Goal: Information Seeking & Learning: Find contact information

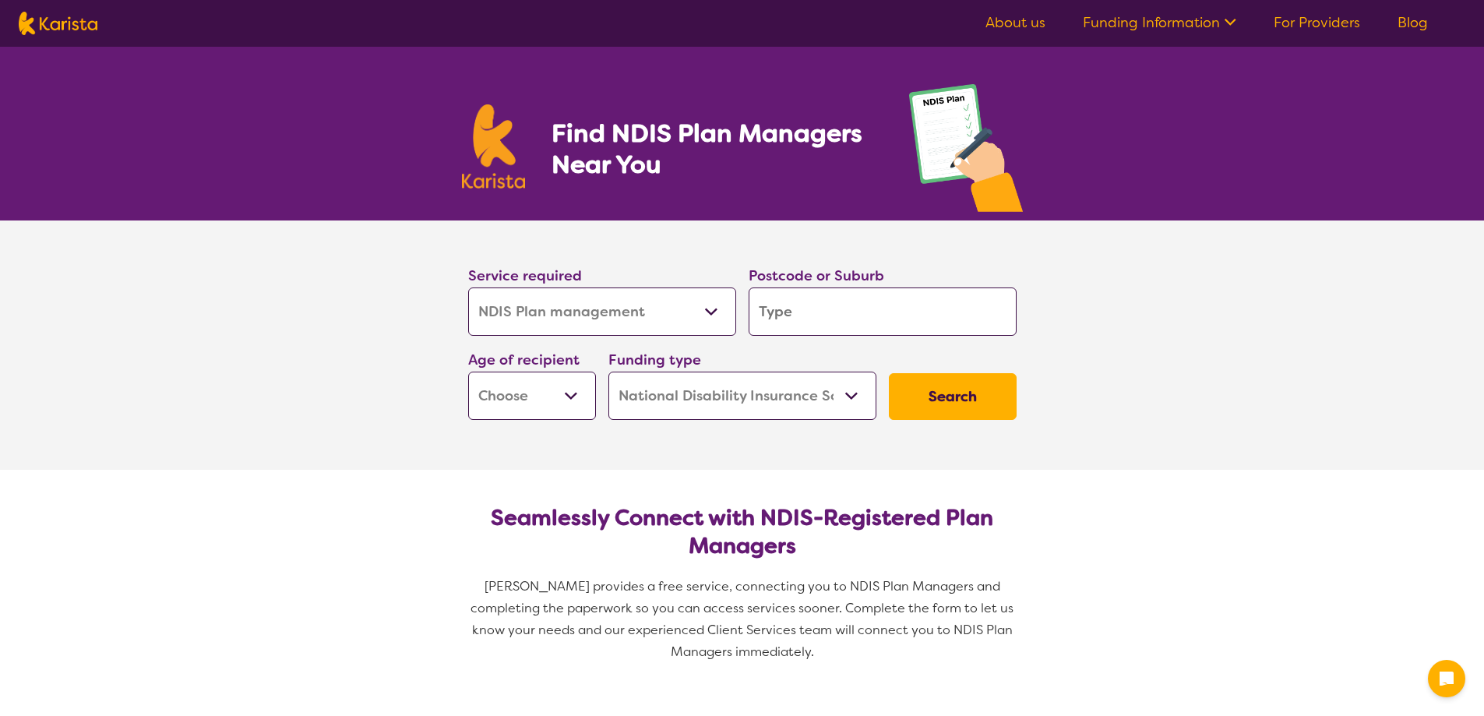
select select "NDIS Plan management"
select select "NDIS"
select select "NDIS Plan management"
select select "NDIS"
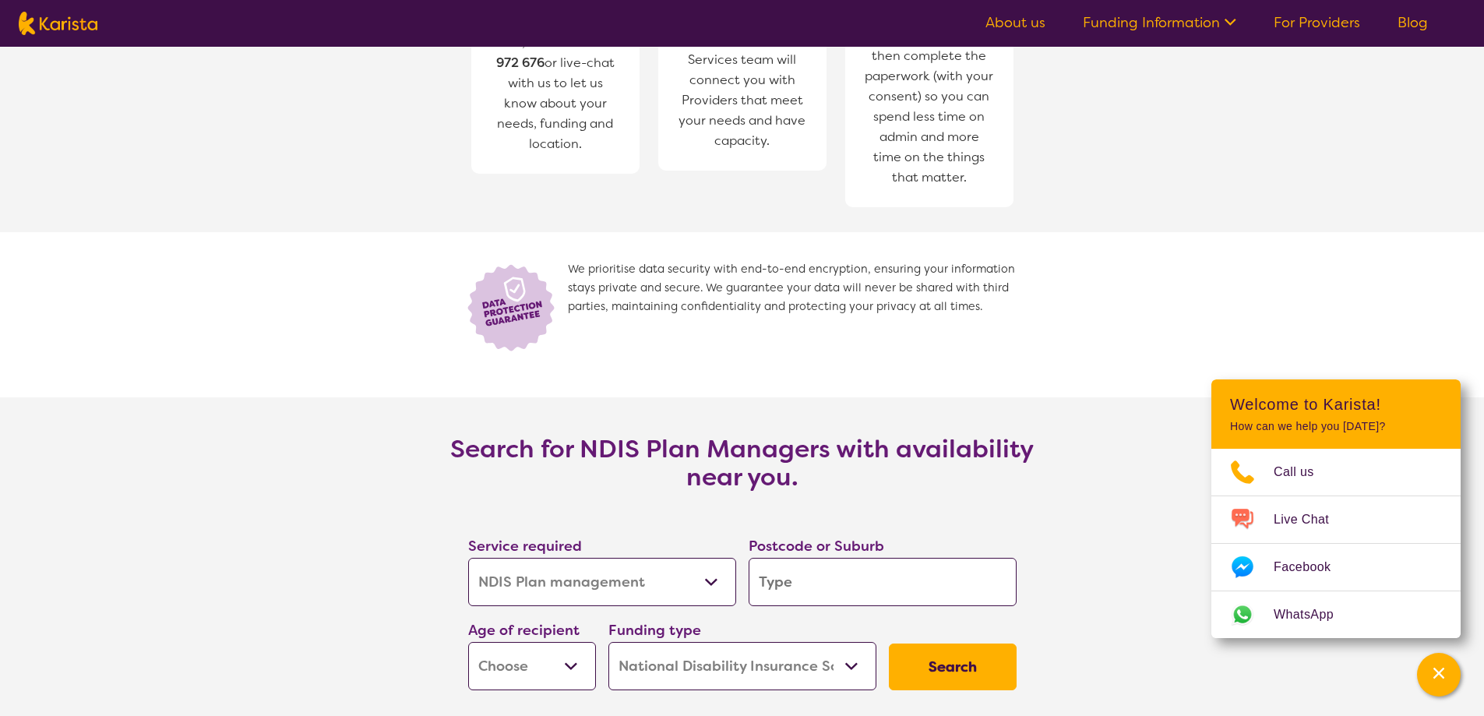
scroll to position [2337, 0]
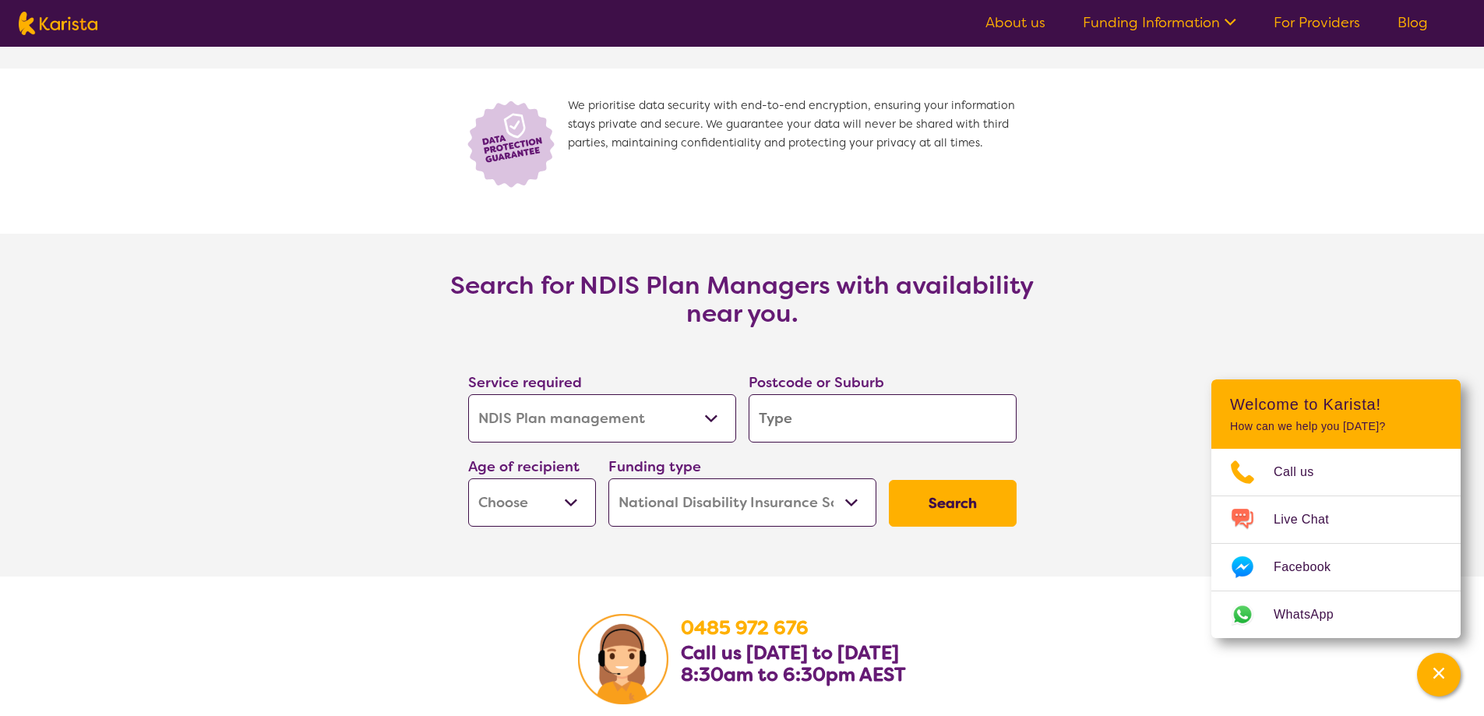
click at [677, 435] on select "Allied Health Assistant Assessment ([MEDICAL_DATA] or [MEDICAL_DATA]) Behaviour…" at bounding box center [602, 418] width 268 height 48
select select "[MEDICAL_DATA]"
click at [468, 395] on select "Allied Health Assistant Assessment ([MEDICAL_DATA] or [MEDICAL_DATA]) Behaviour…" at bounding box center [602, 418] width 268 height 48
select select "[MEDICAL_DATA]"
click at [821, 417] on input "search" at bounding box center [883, 418] width 268 height 48
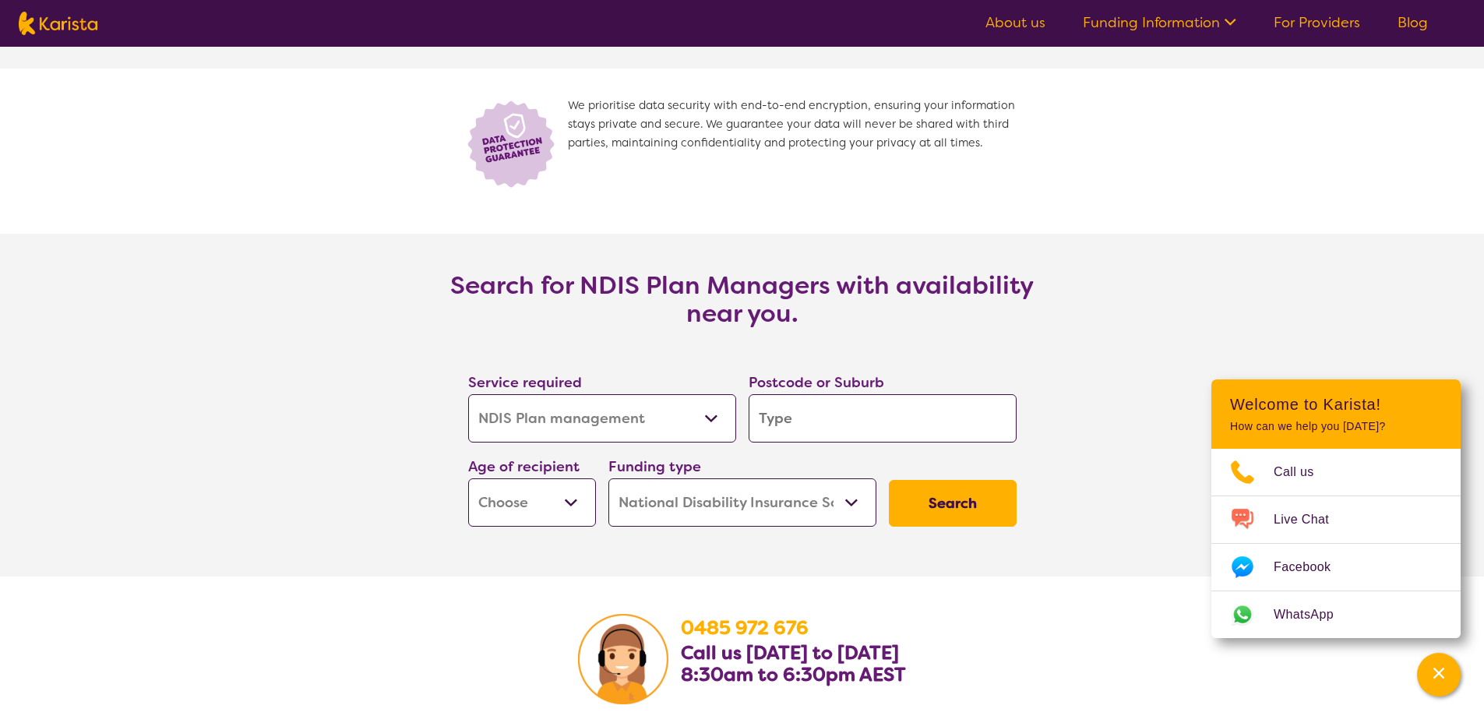
type input "5619"
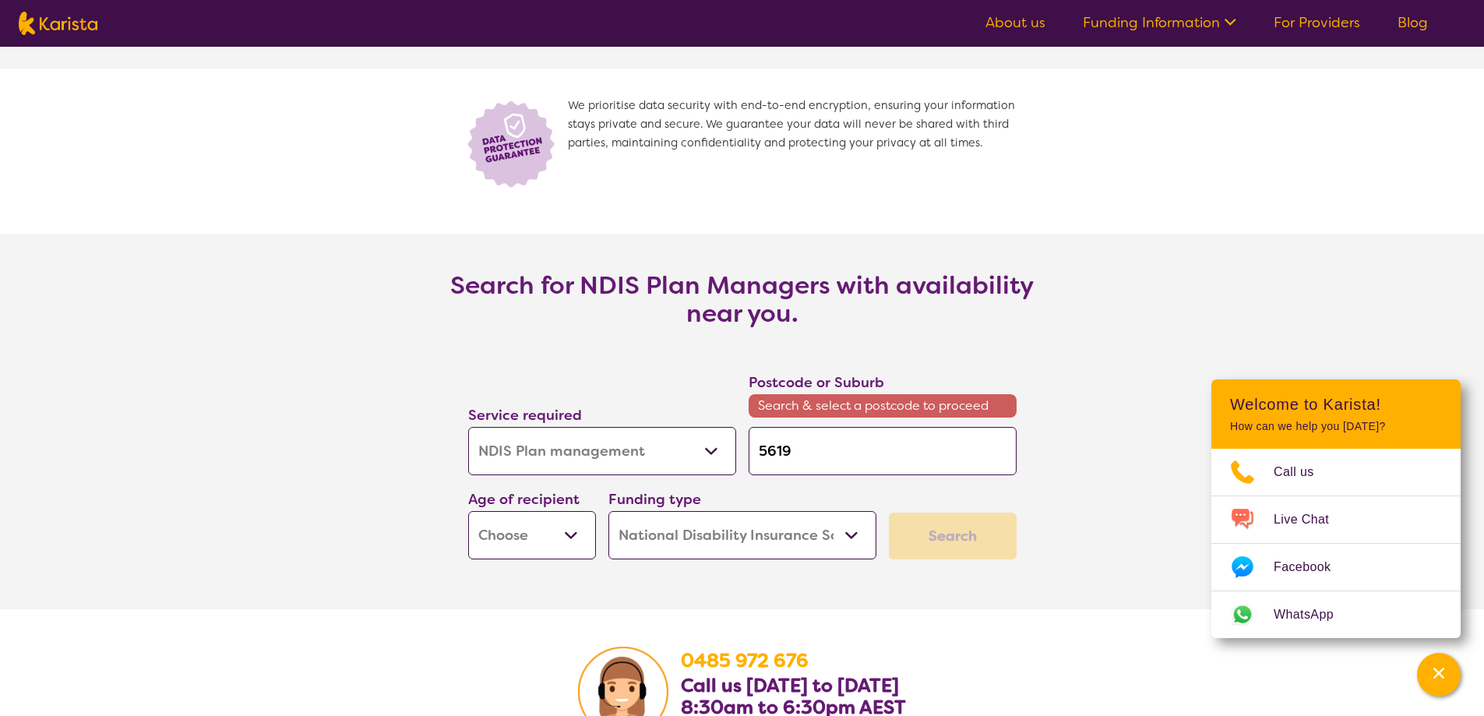
click at [556, 534] on select "Early Childhood - 0 to 9 Child - 10 to 11 Adolescent - 12 to 17 Adult - 18 to 6…" at bounding box center [532, 535] width 128 height 48
select select "EC"
click at [468, 512] on select "Early Childhood - 0 to 9 Child - 10 to 11 Adolescent - 12 to 17 Adult - 18 to 6…" at bounding box center [532, 535] width 128 height 48
select select "EC"
click at [848, 455] on input "5619" at bounding box center [883, 451] width 268 height 48
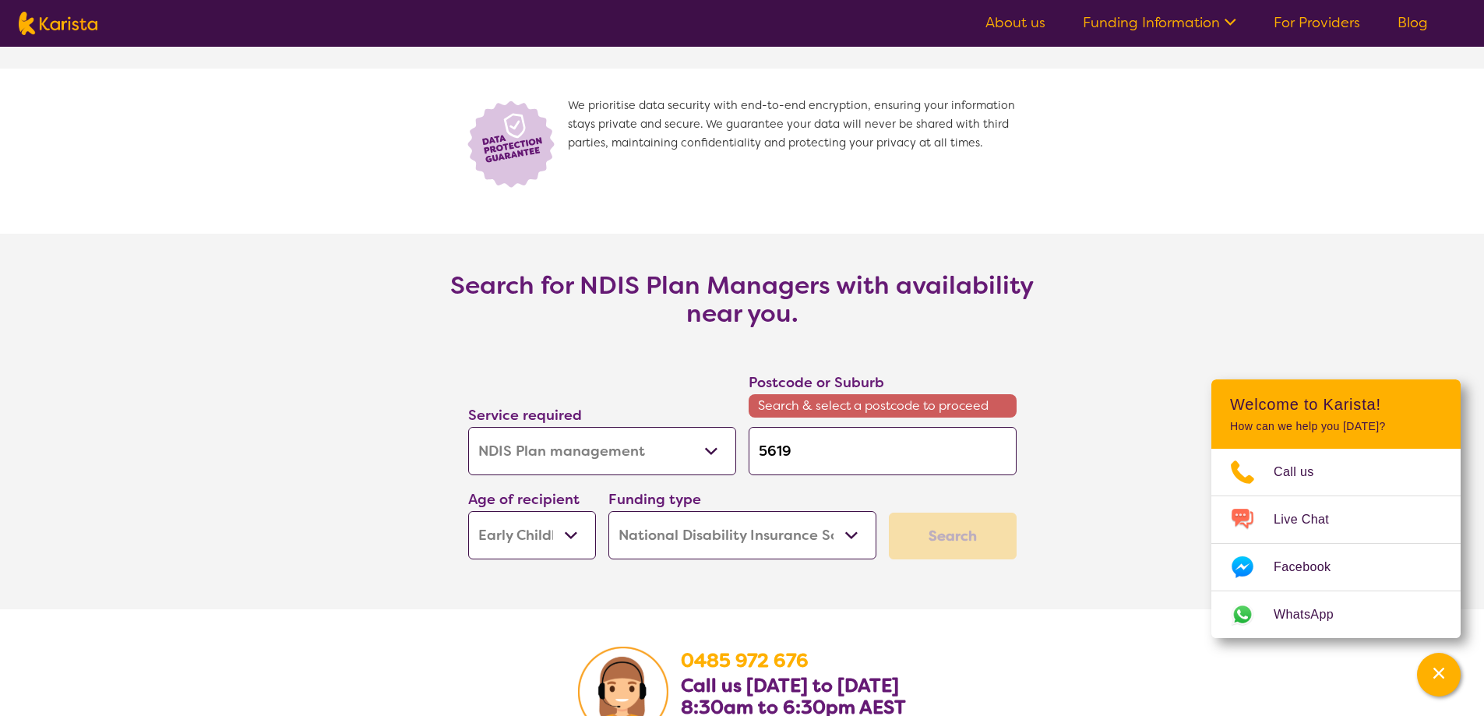
type input "561"
type input "56"
type input "5"
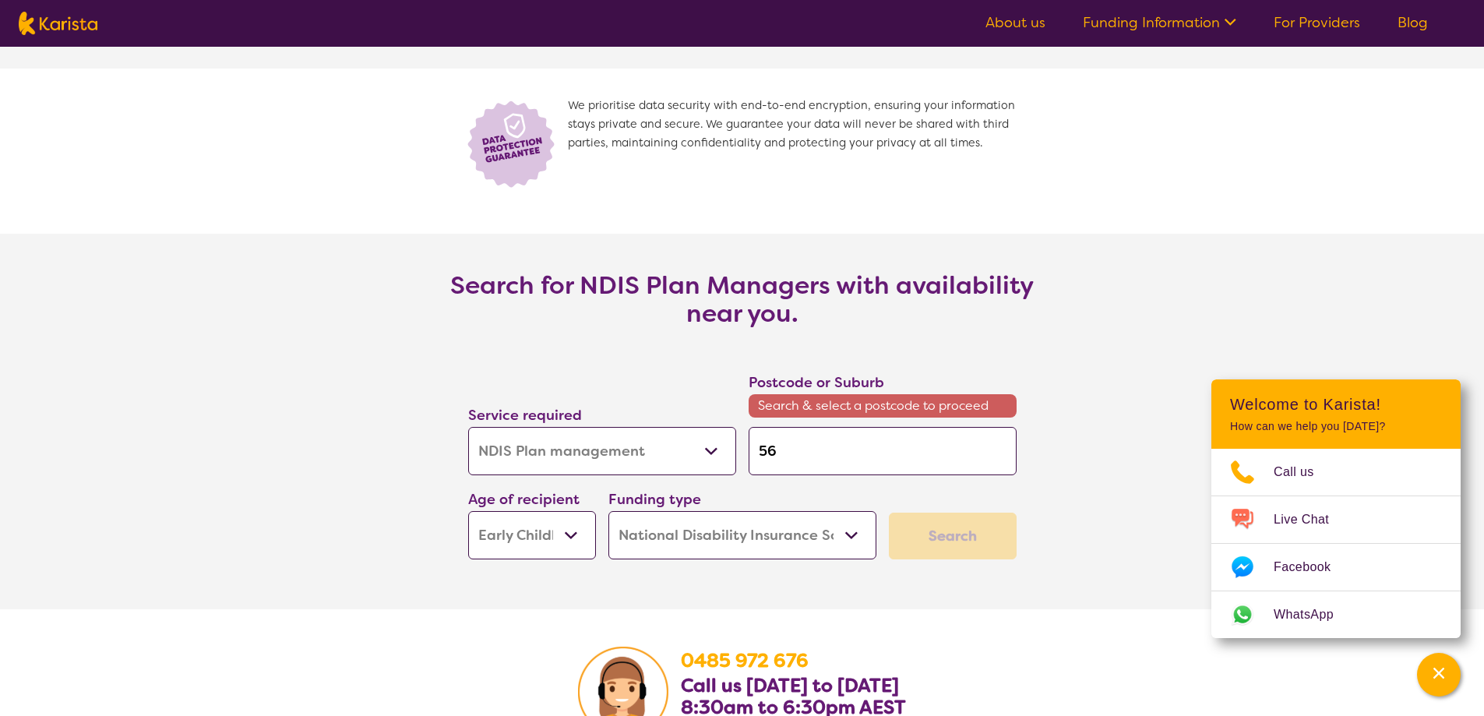
type input "5"
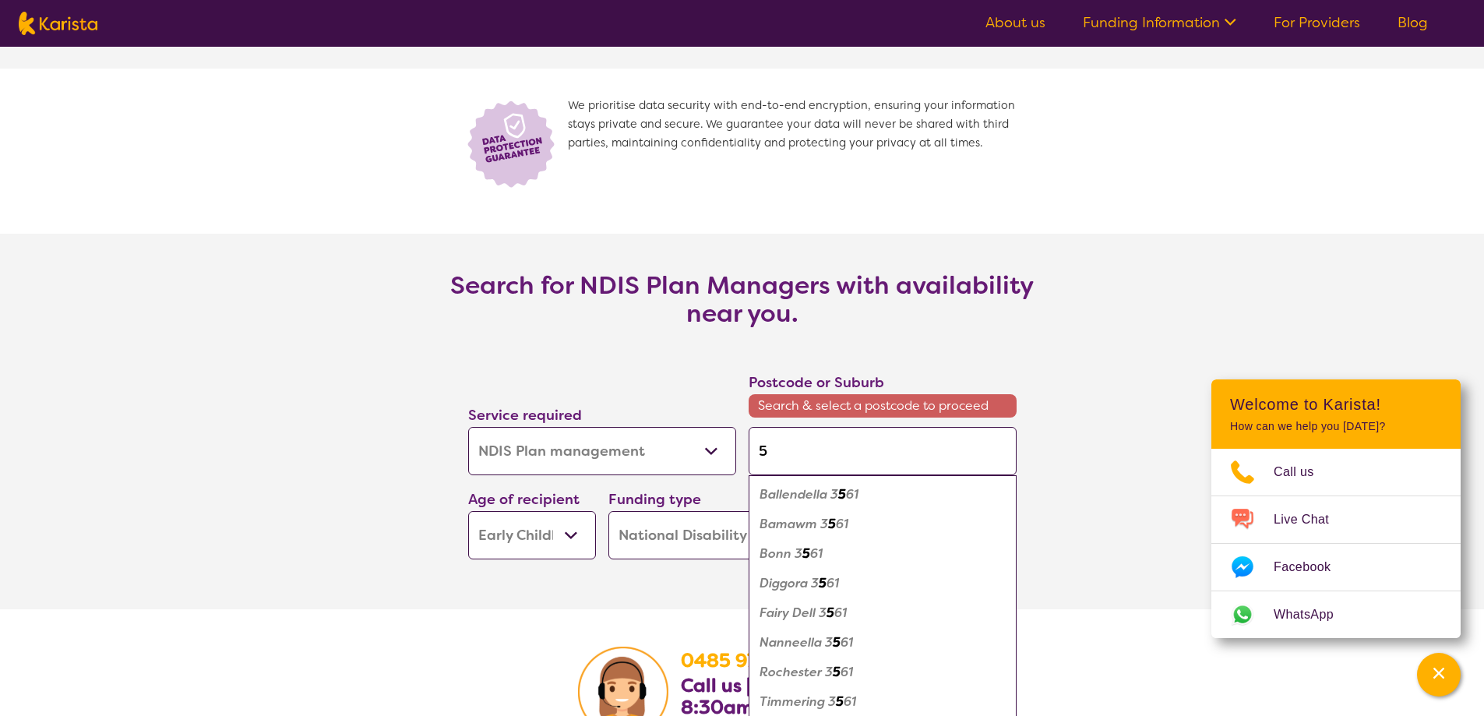
type input "51"
type input "516"
type input "5169"
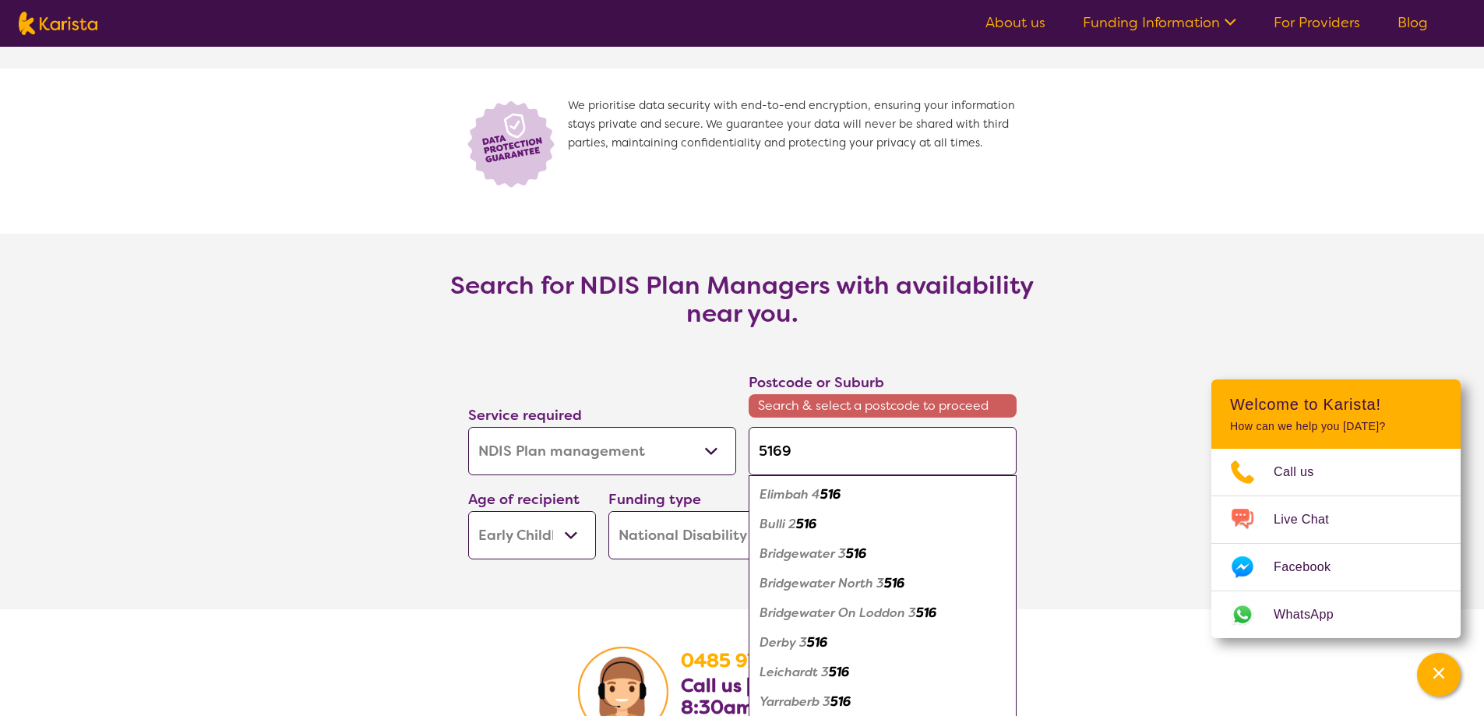
scroll to position [2337, 0]
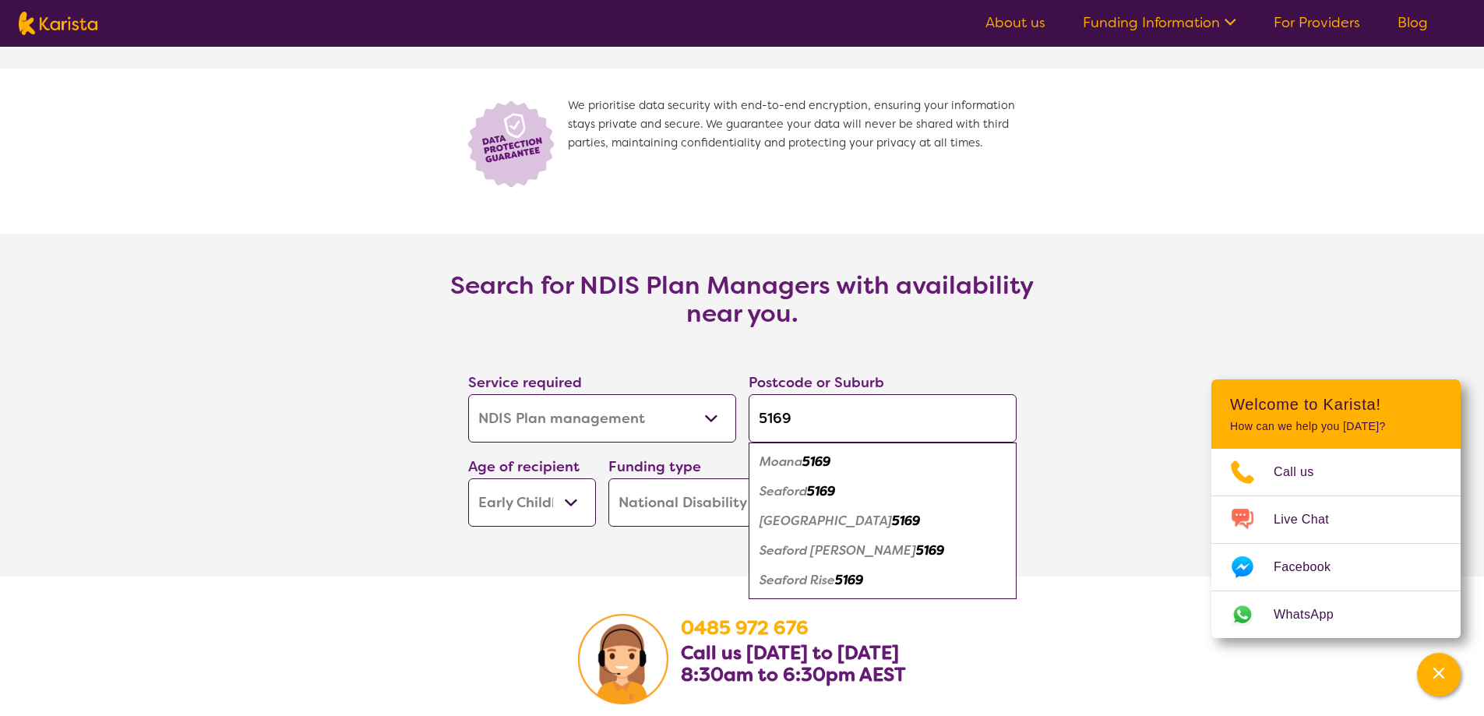
type input "5169"
click at [820, 579] on em "Seaford Rise" at bounding box center [798, 580] width 76 height 16
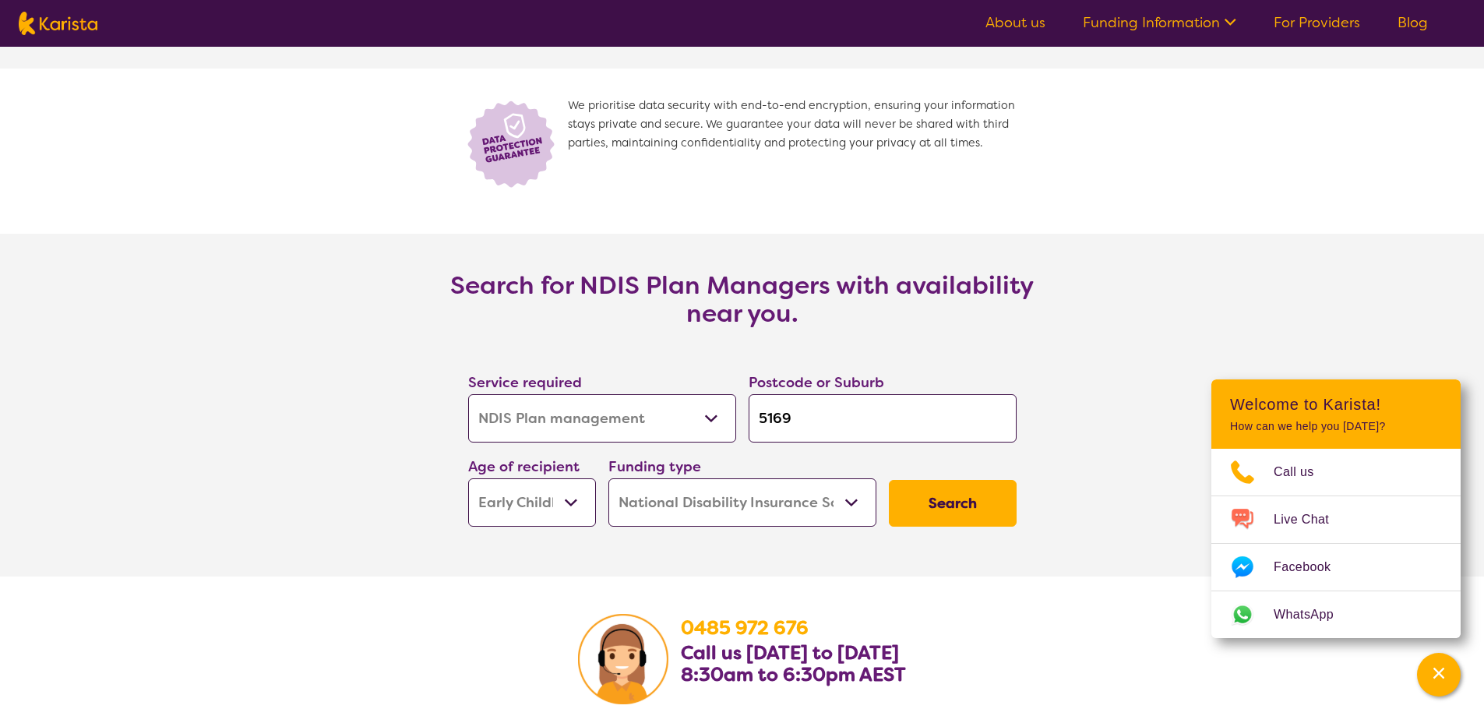
click at [812, 513] on select "Home Care Package (HCP) National Disability Insurance Scheme (NDIS) I don't know" at bounding box center [742, 502] width 268 height 48
click at [608, 479] on select "Home Care Package (HCP) National Disability Insurance Scheme (NDIS) I don't know" at bounding box center [742, 502] width 268 height 48
click at [939, 501] on button "Search" at bounding box center [953, 503] width 128 height 47
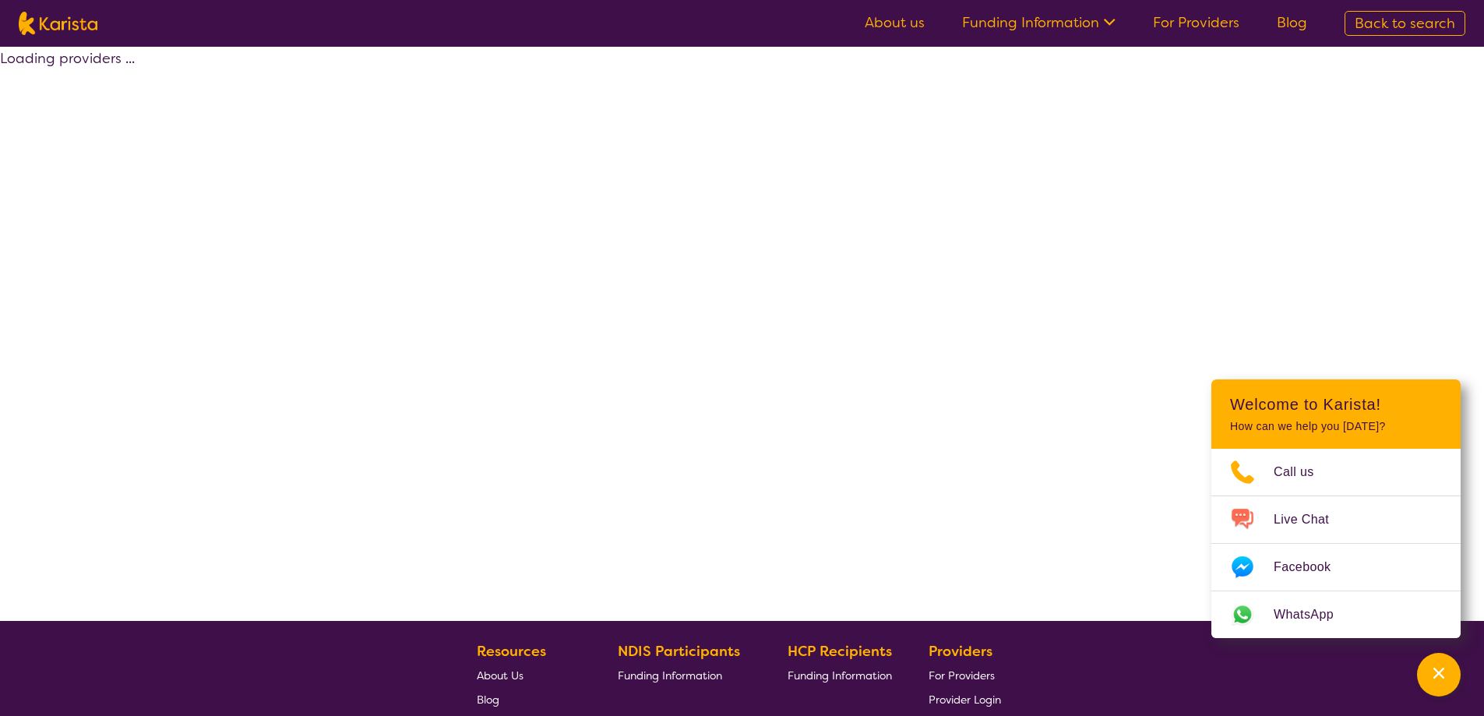
select select "by_score"
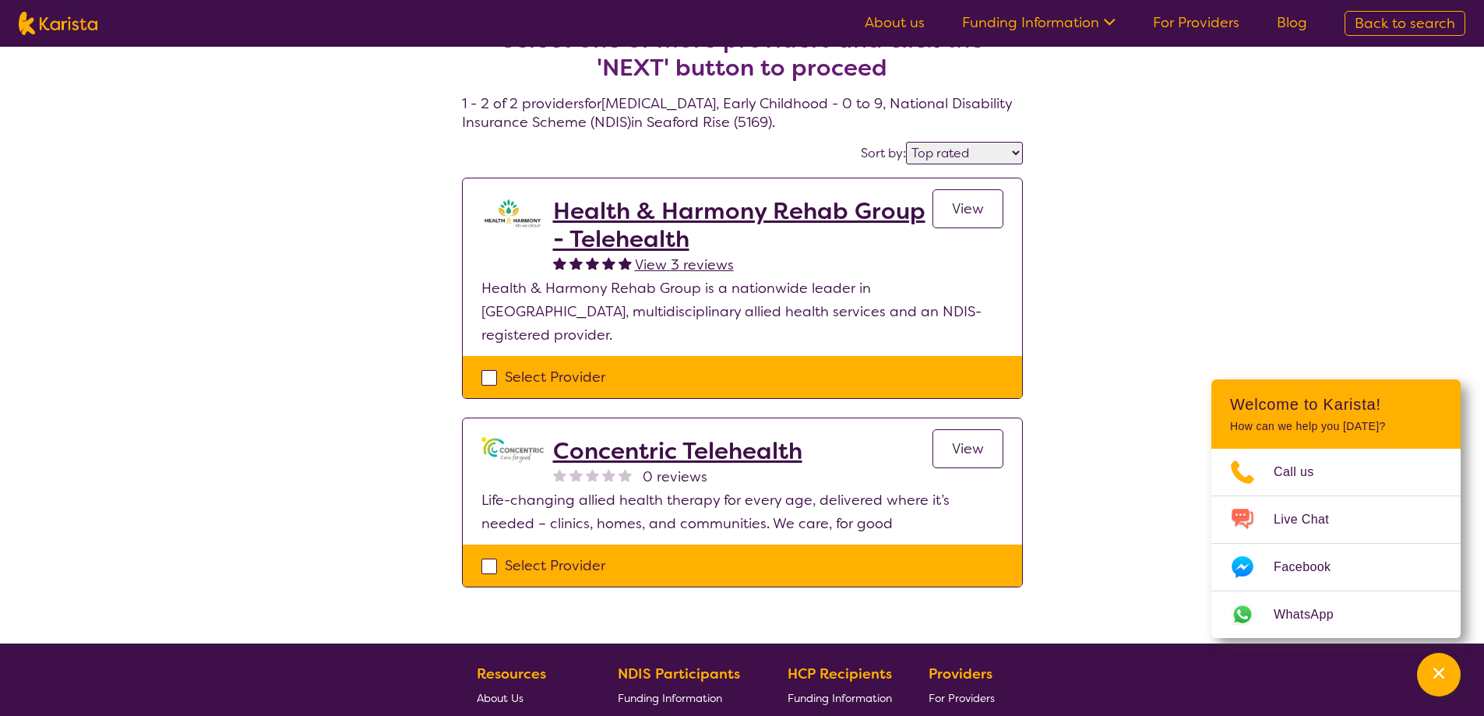
scroll to position [78, 0]
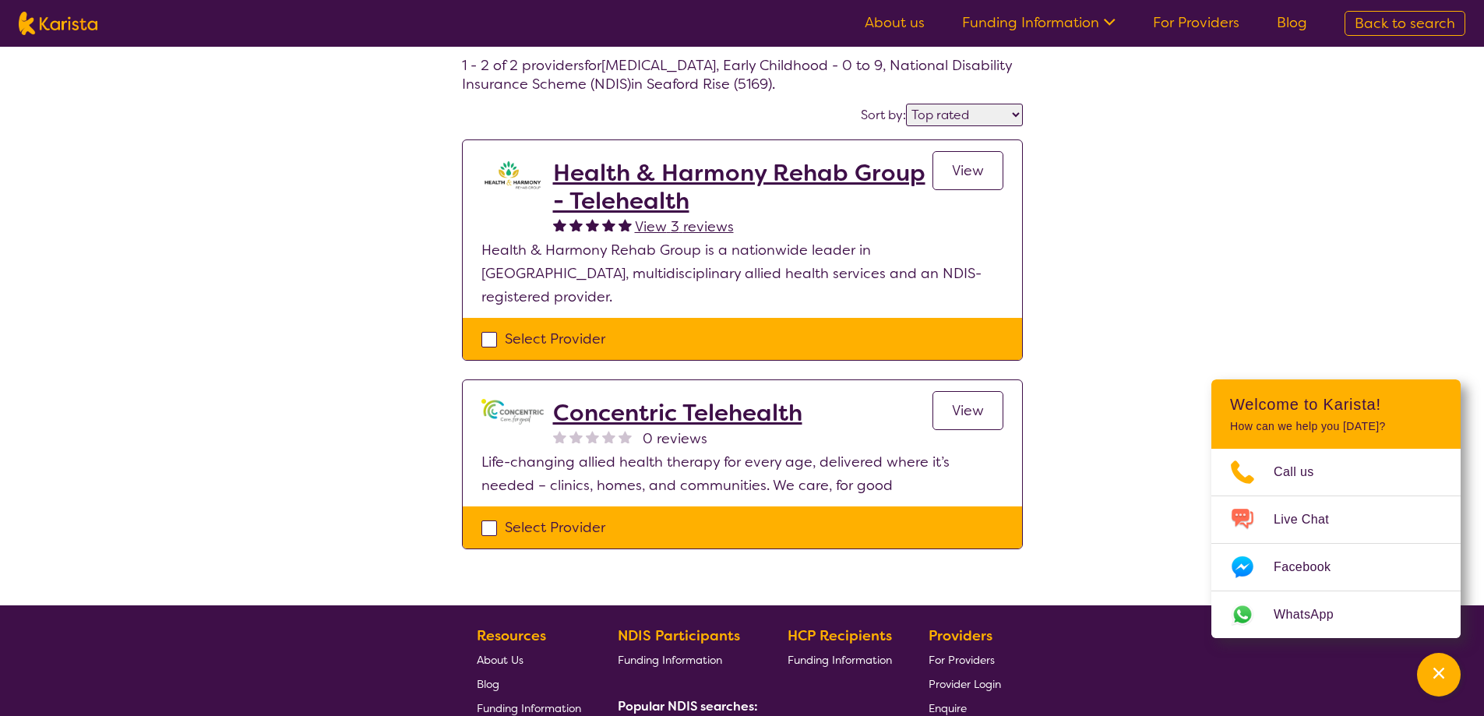
click at [979, 171] on span "View" at bounding box center [968, 170] width 32 height 19
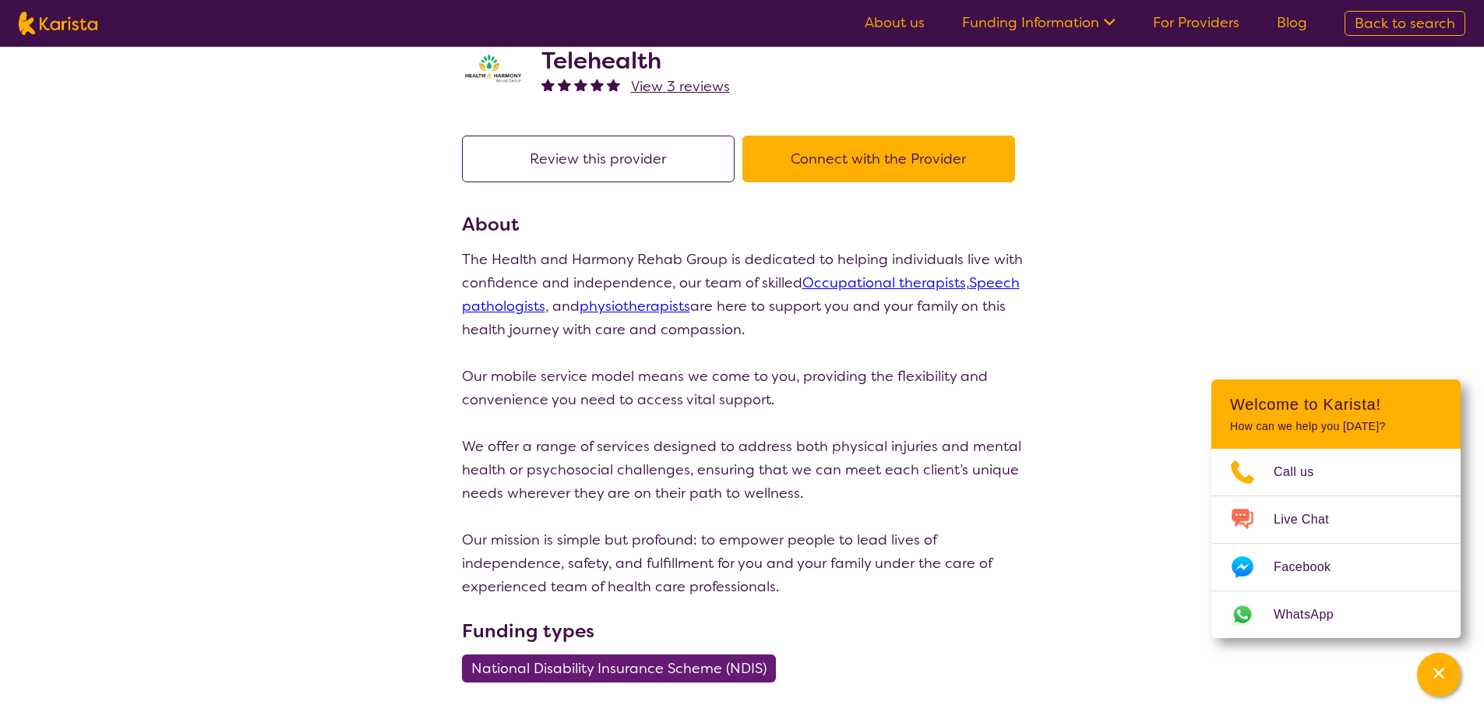
select select "by_score"
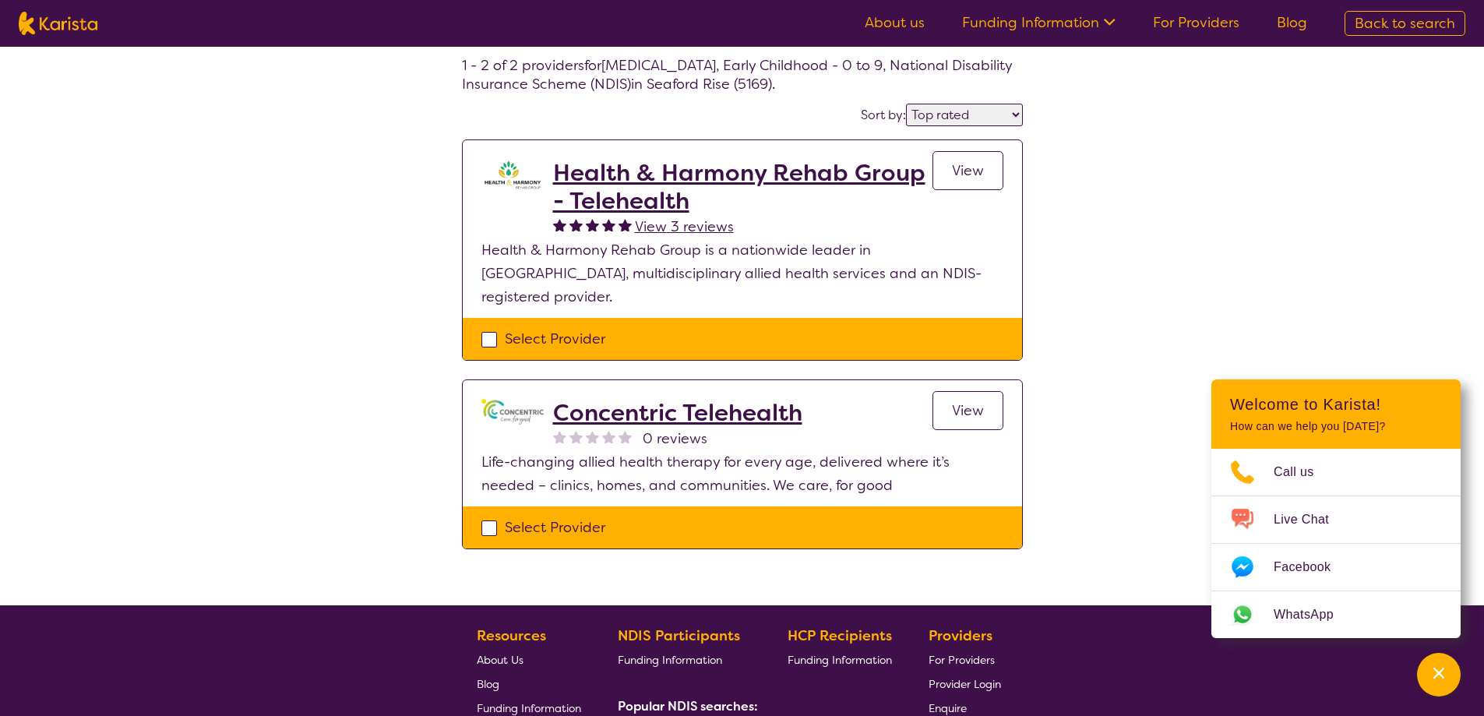
select select "NDIS Plan management"
select select "EC"
select select "NDIS"
select select "NDIS Plan management"
select select "EC"
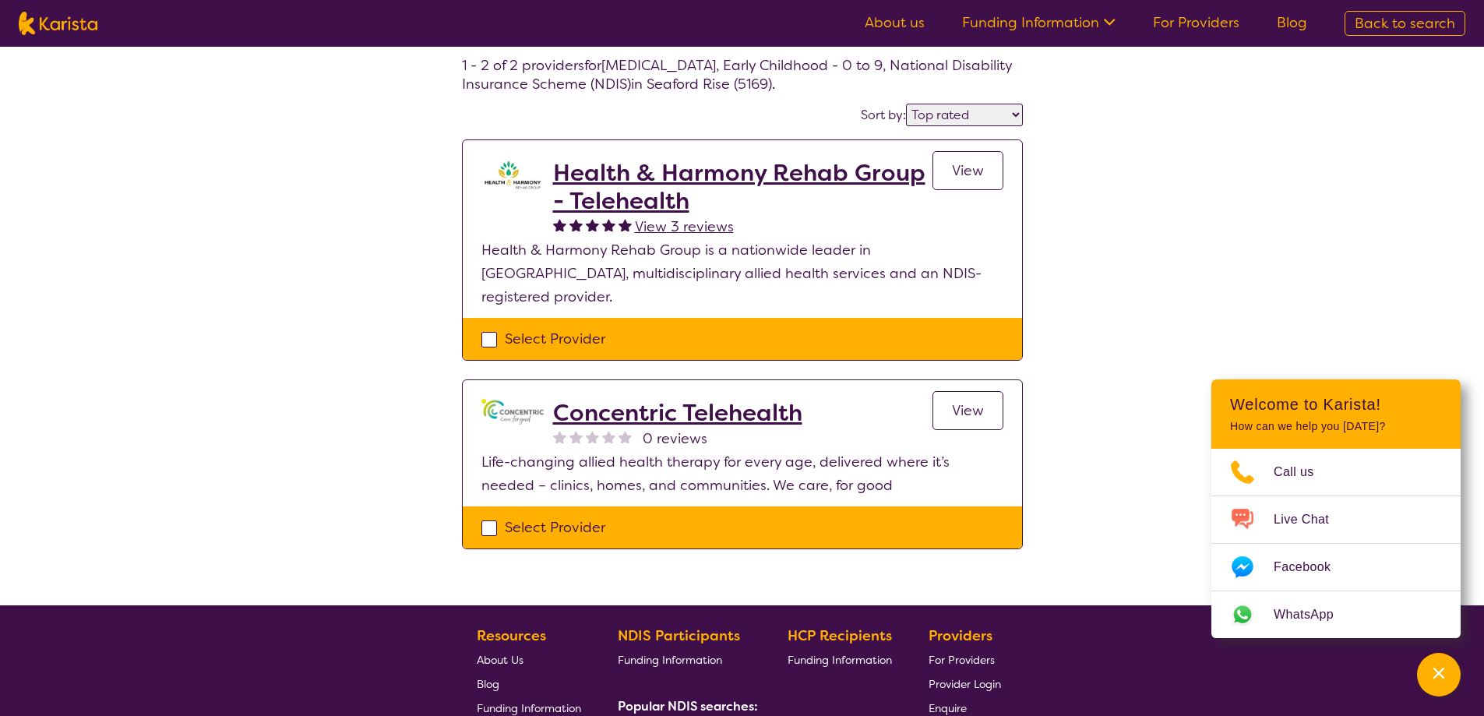
select select "NDIS"
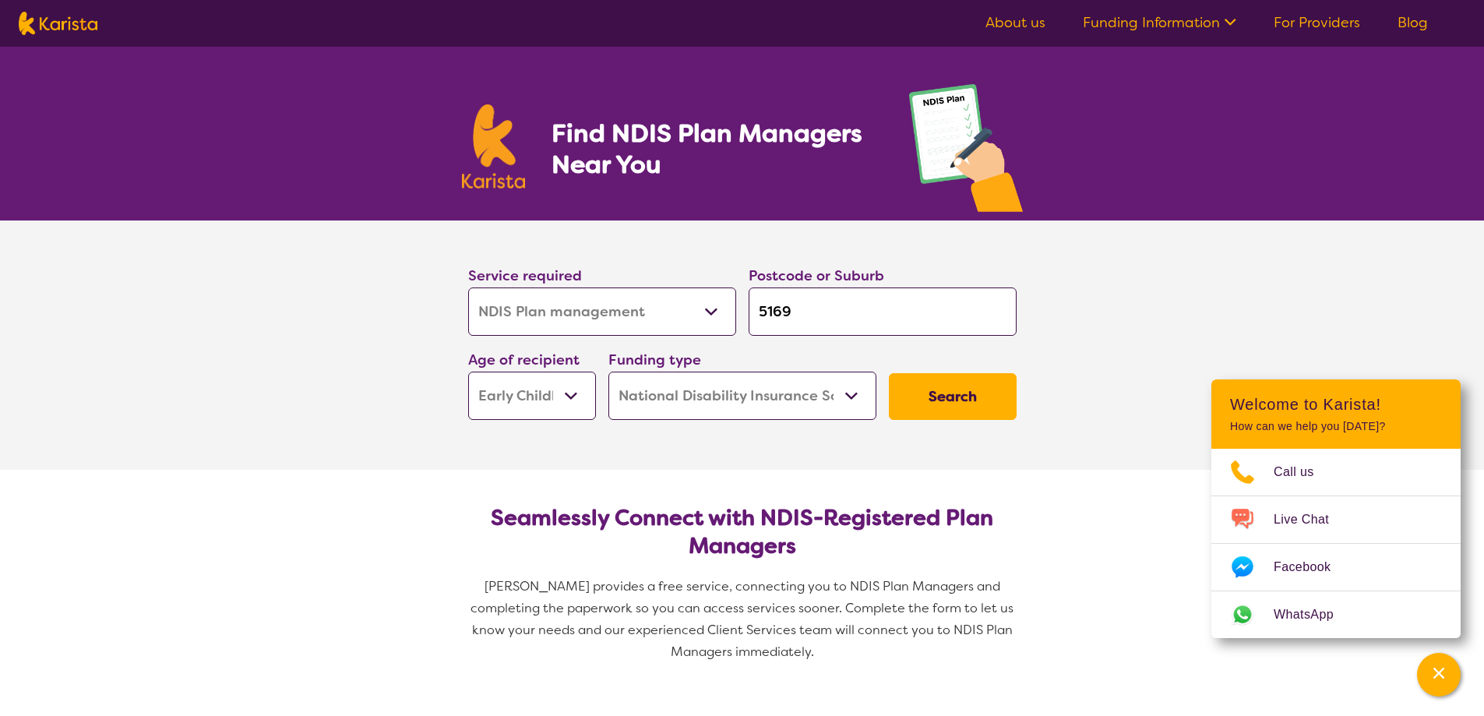
click at [593, 301] on select "Allied Health Assistant Assessment ([MEDICAL_DATA] or [MEDICAL_DATA]) Behaviour…" at bounding box center [602, 311] width 268 height 48
select select "Home Care Package Provider"
click at [468, 287] on select "Allied Health Assistant Assessment ([MEDICAL_DATA] or [MEDICAL_DATA]) Behaviour…" at bounding box center [602, 311] width 268 height 48
select select "Home Care Package Provider"
select select
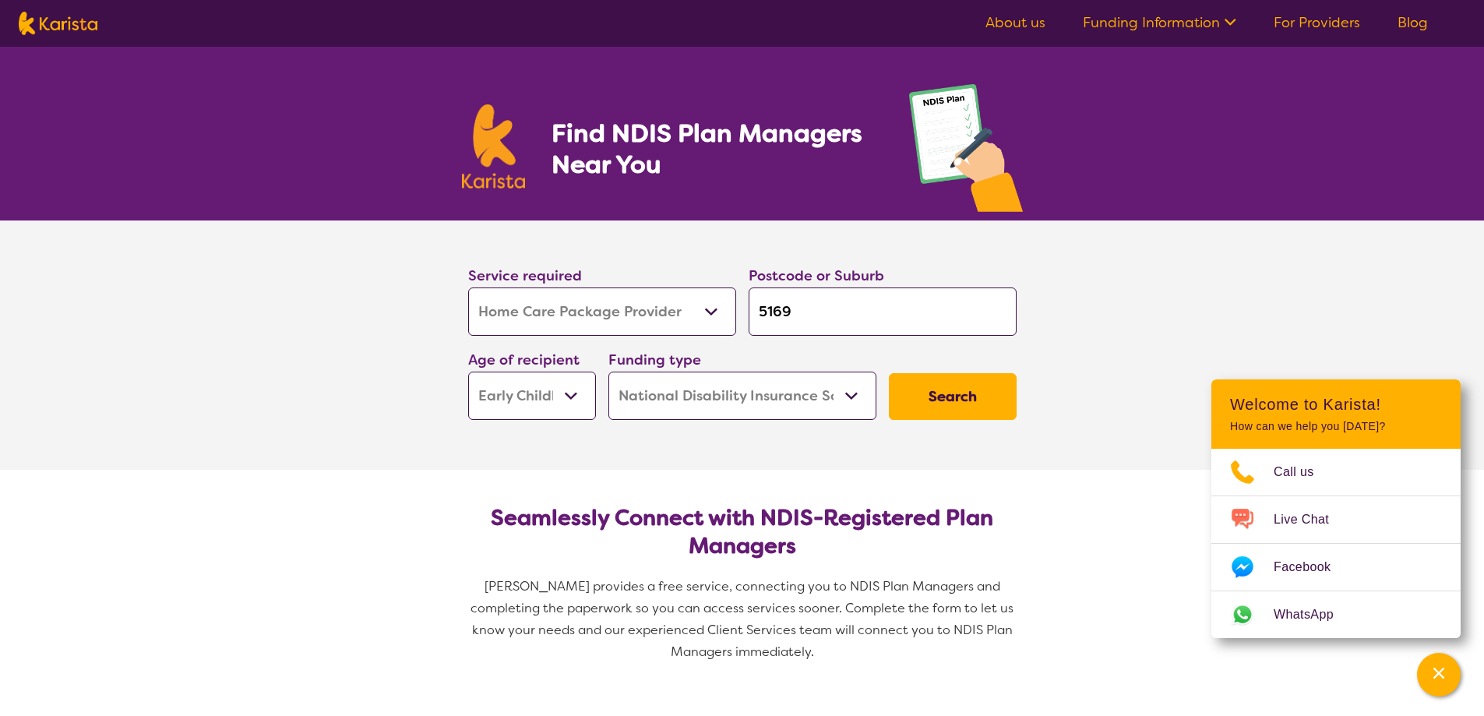
select select
click at [658, 315] on select "Allied Health Assistant Assessment ([MEDICAL_DATA] or [MEDICAL_DATA]) Behaviour…" at bounding box center [602, 311] width 268 height 48
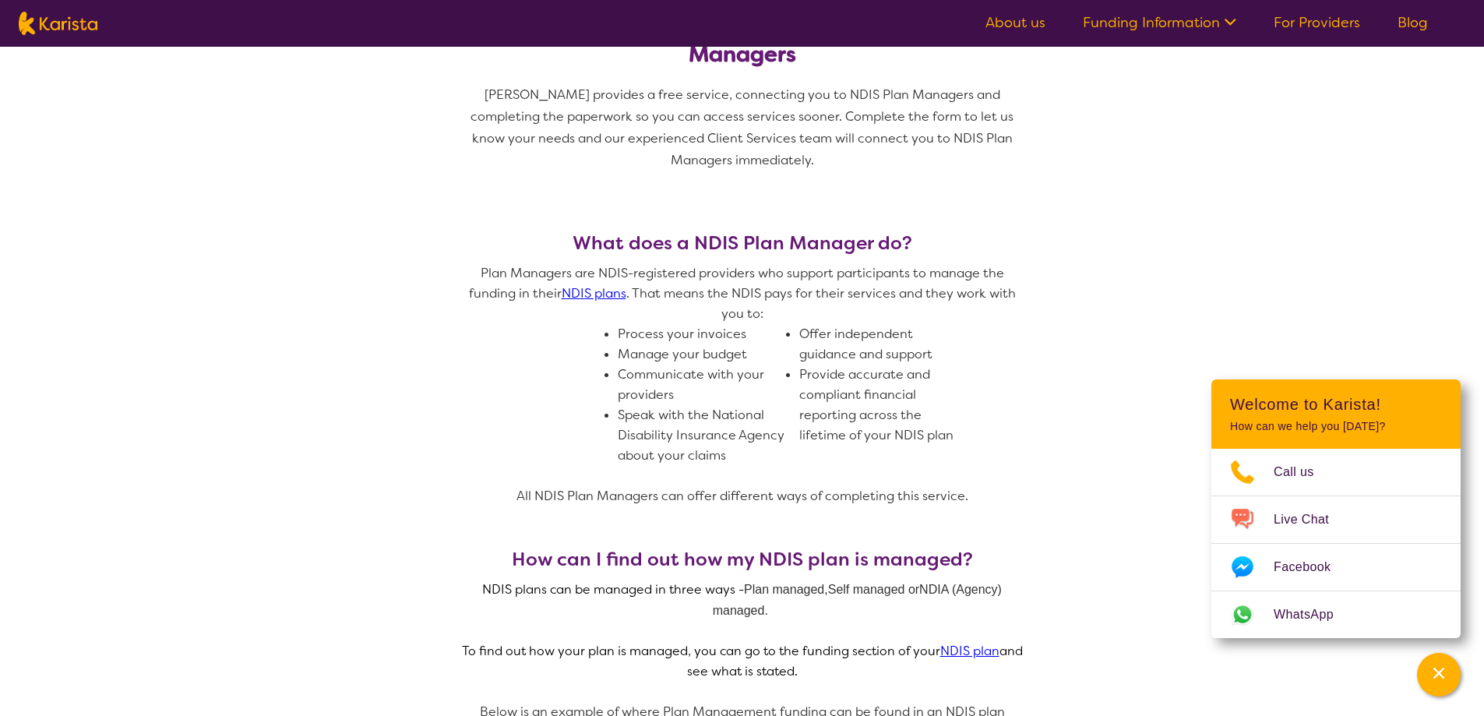
scroll to position [623, 0]
